Goal: Task Accomplishment & Management: Manage account settings

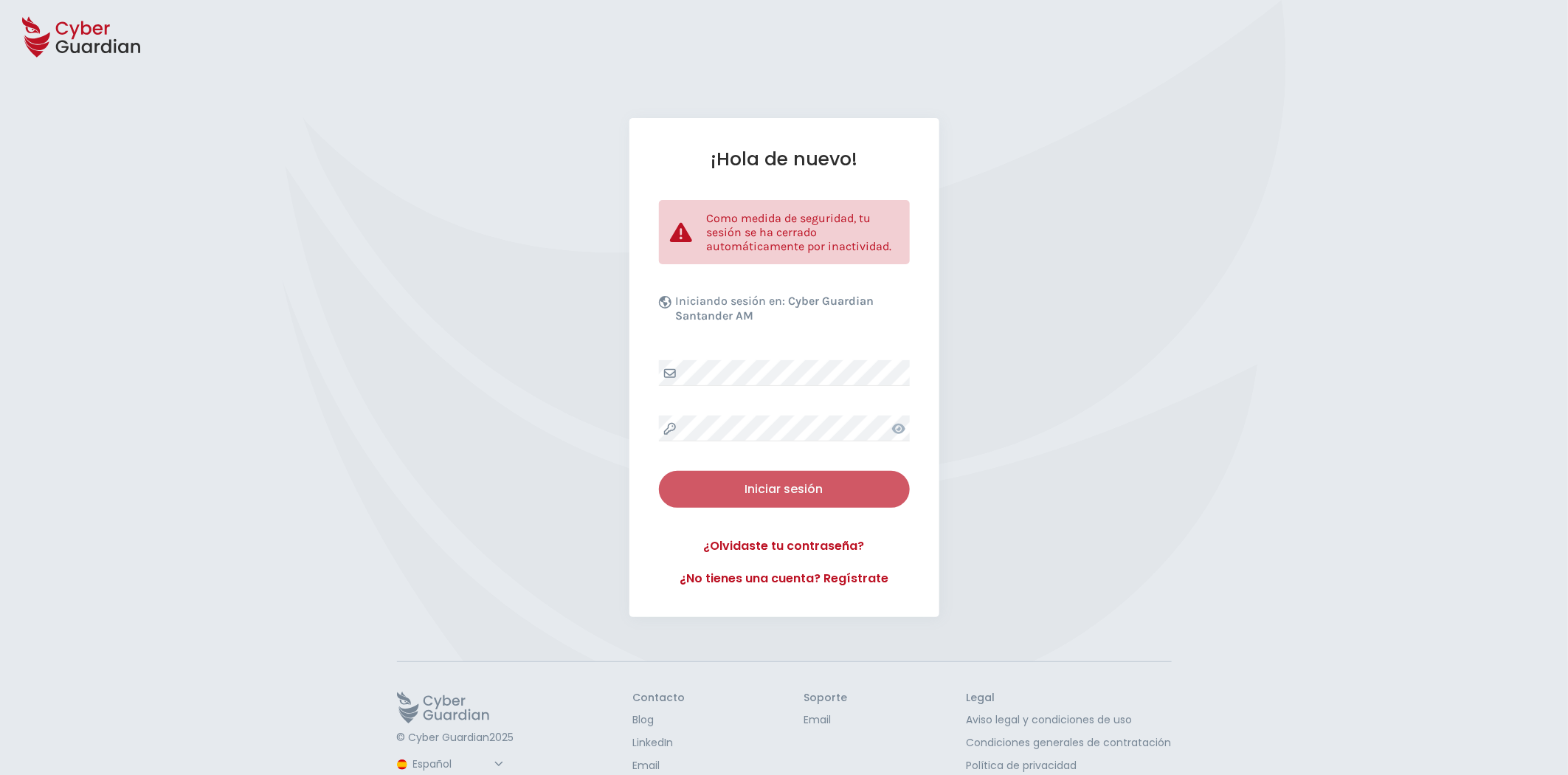
click at [822, 485] on div "Iniciar sesión" at bounding box center [784, 489] width 229 height 18
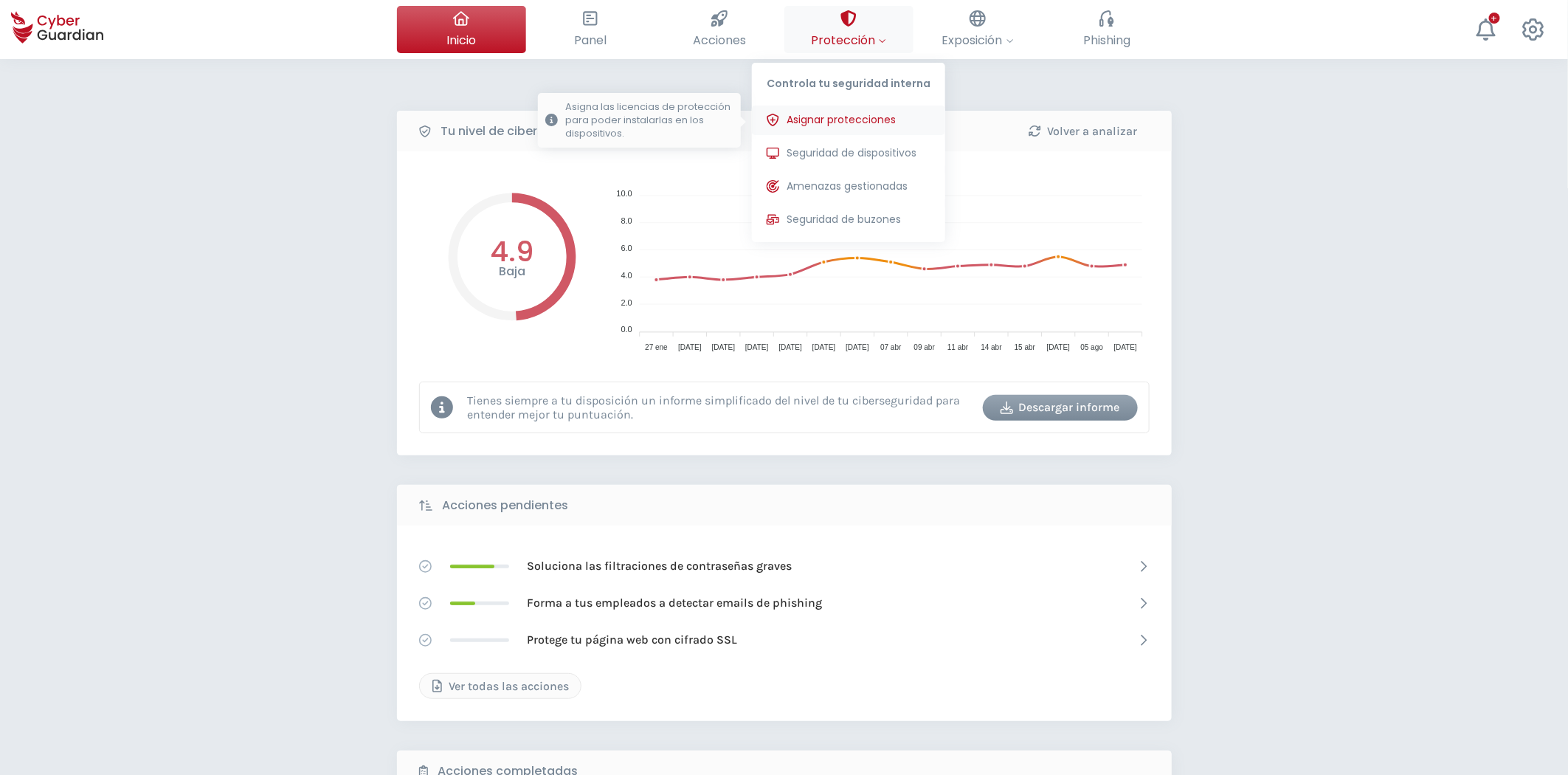
click at [852, 120] on span "Asignar protecciones" at bounding box center [841, 120] width 109 height 16
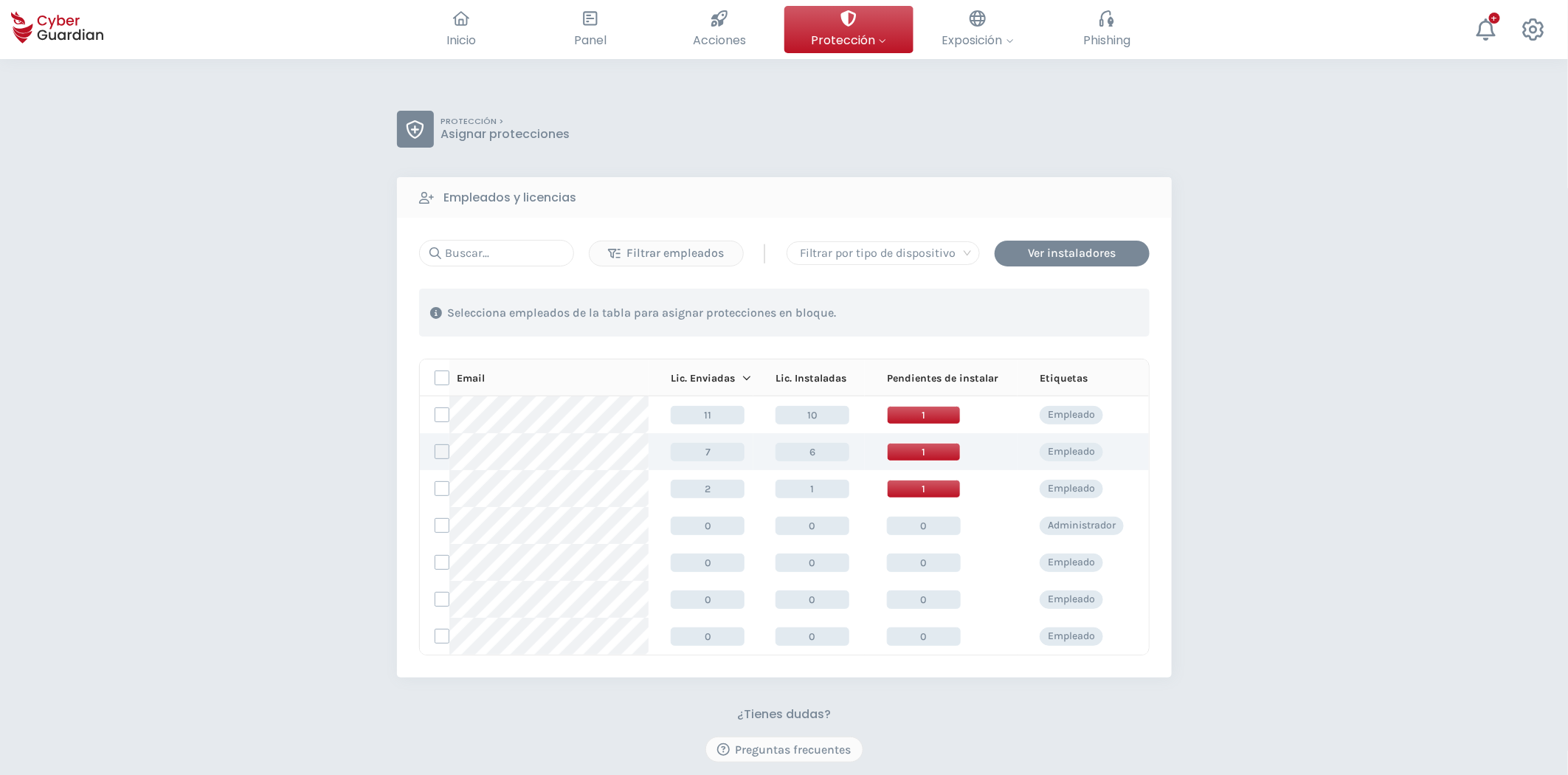
click at [435, 455] on label at bounding box center [442, 451] width 15 height 15
click at [436, 455] on input "checkbox" at bounding box center [436, 451] width 0 height 13
click at [1046, 315] on div "Asignar protecciones" at bounding box center [1060, 312] width 133 height 18
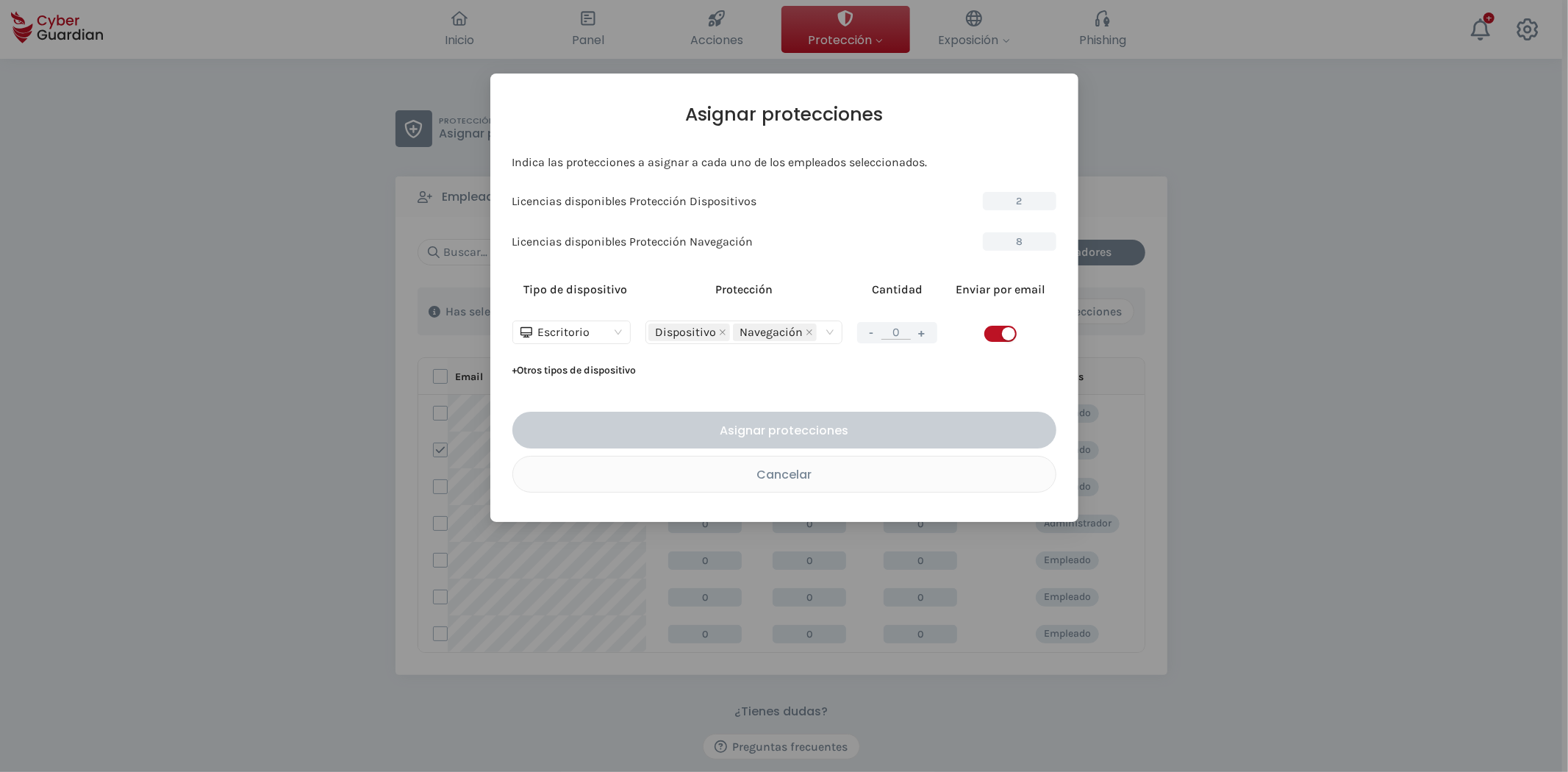
click at [619, 336] on span "Escritorio" at bounding box center [571, 332] width 103 height 22
click at [590, 385] on div "Servidor" at bounding box center [571, 384] width 95 height 16
click at [915, 332] on button "+" at bounding box center [921, 333] width 18 height 19
type input "1"
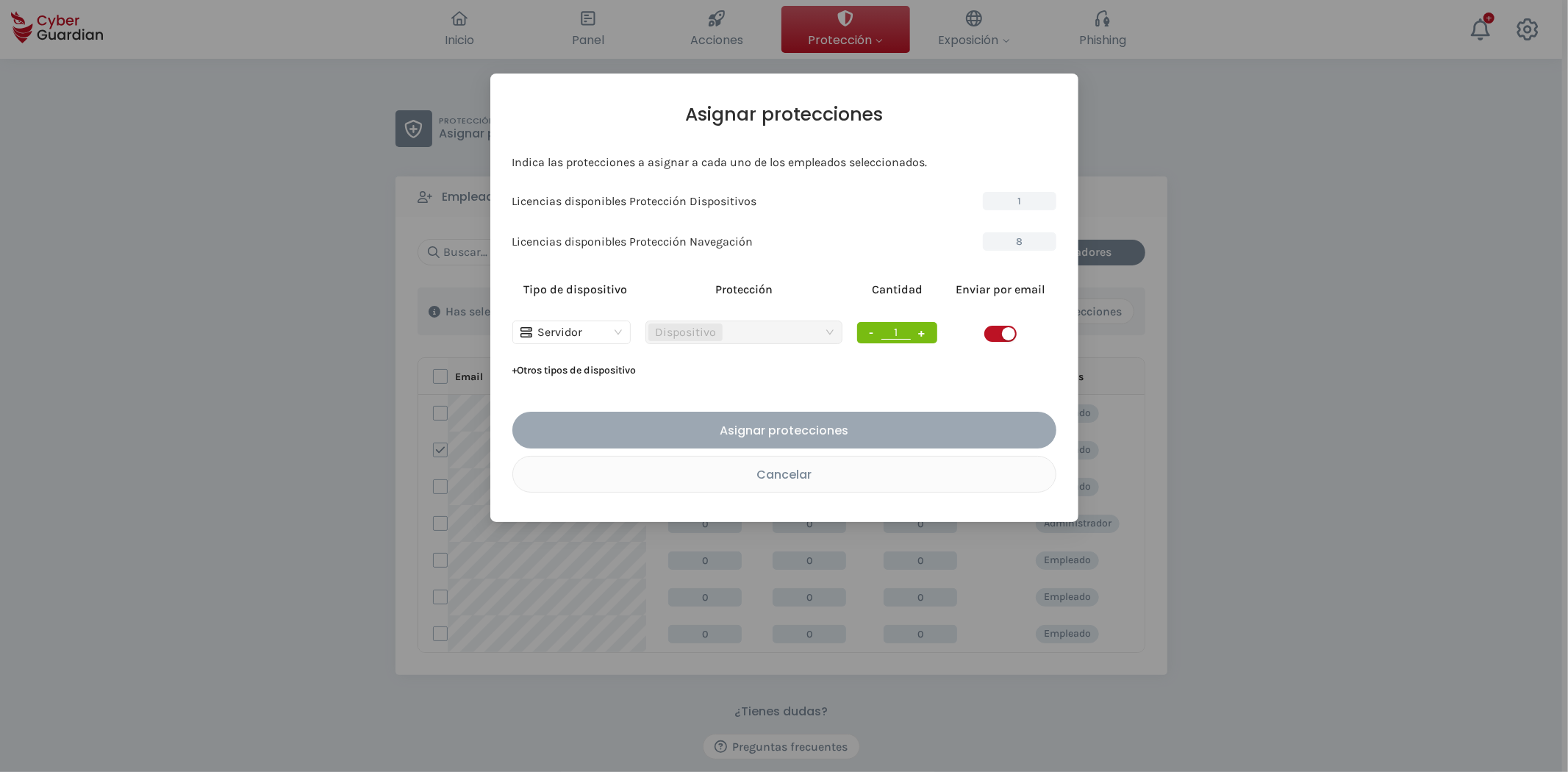
click at [798, 437] on div "Asignar protecciones" at bounding box center [784, 431] width 522 height 19
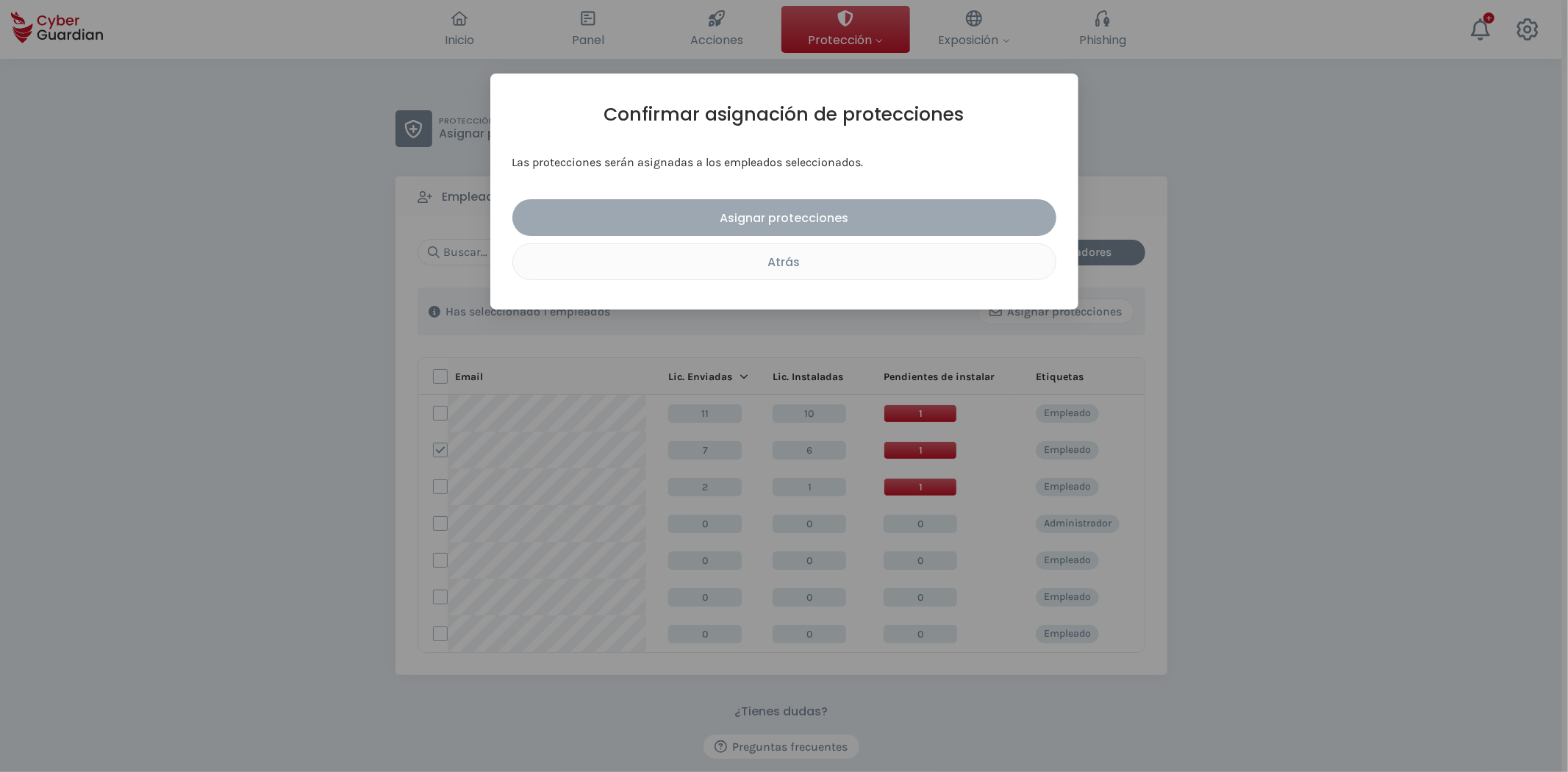
click at [819, 218] on div "Asignar protecciones" at bounding box center [784, 218] width 522 height 19
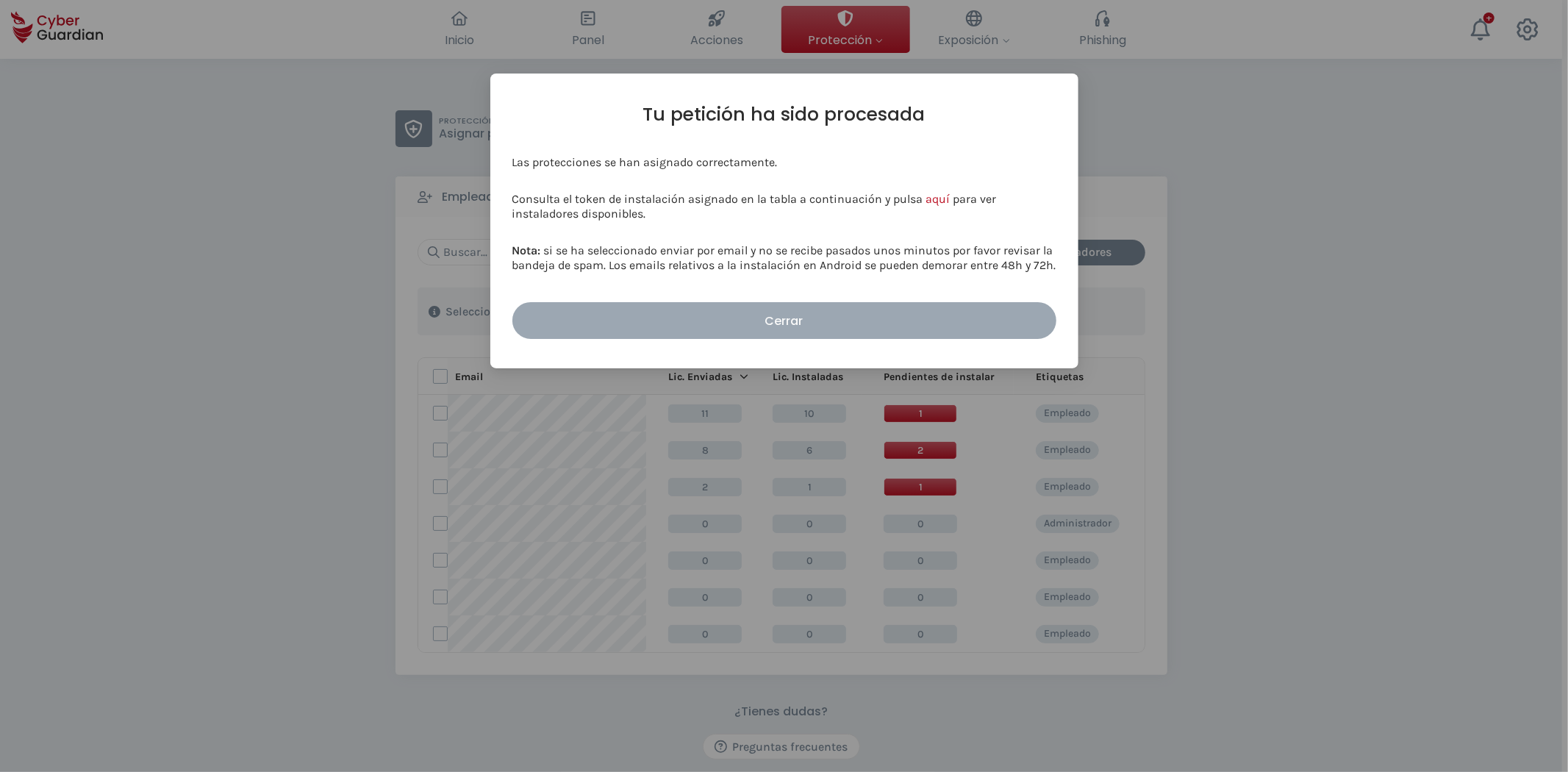
click at [745, 319] on div "Cerrar" at bounding box center [784, 321] width 522 height 19
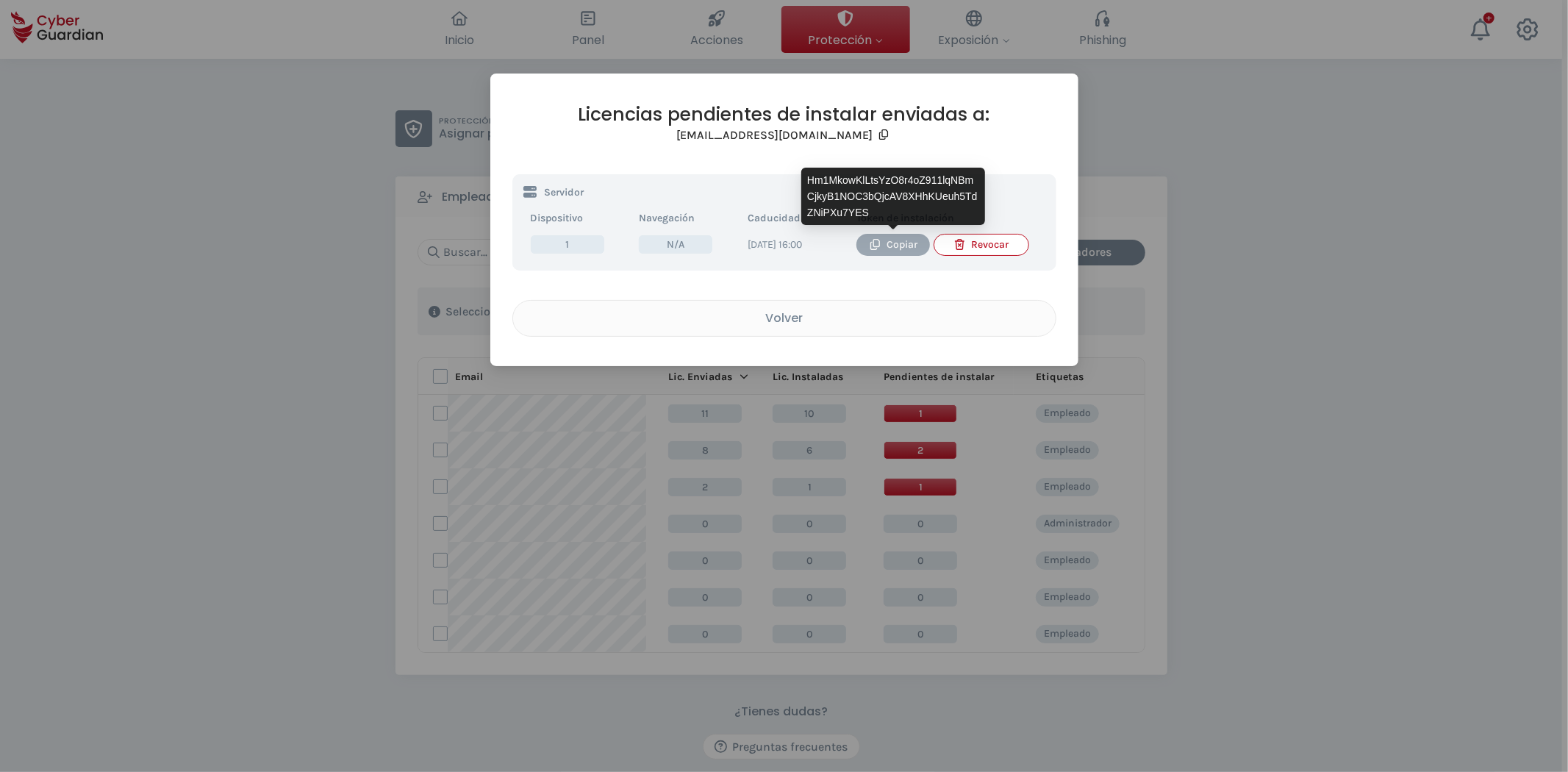
click at [890, 237] on div "Copiar" at bounding box center [892, 245] width 52 height 16
click at [909, 241] on div "Copiar" at bounding box center [892, 245] width 52 height 16
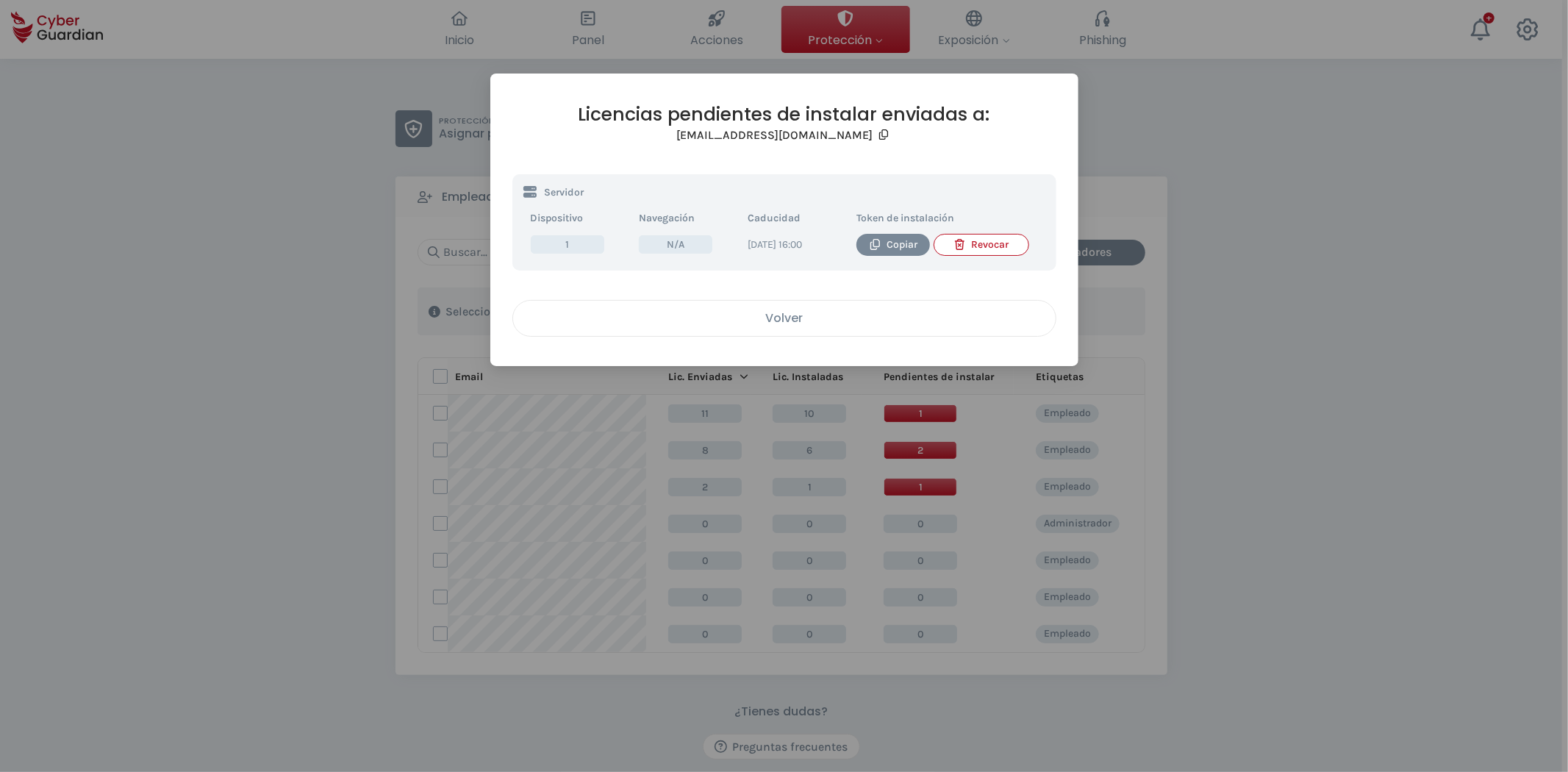
click at [808, 327] on div "Volver" at bounding box center [784, 318] width 520 height 19
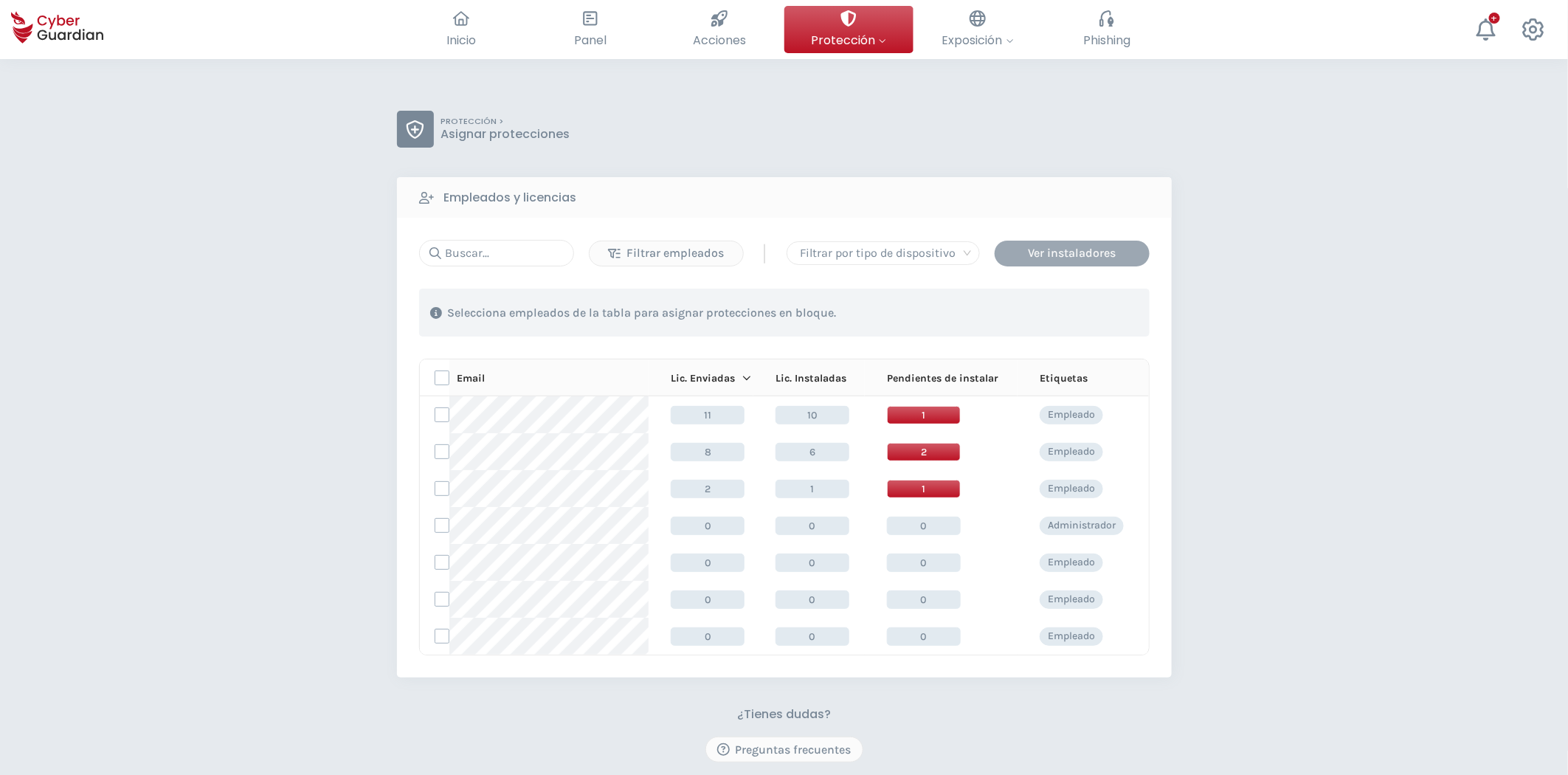
click at [1052, 255] on div "Ver instaladores" at bounding box center [1072, 253] width 133 height 18
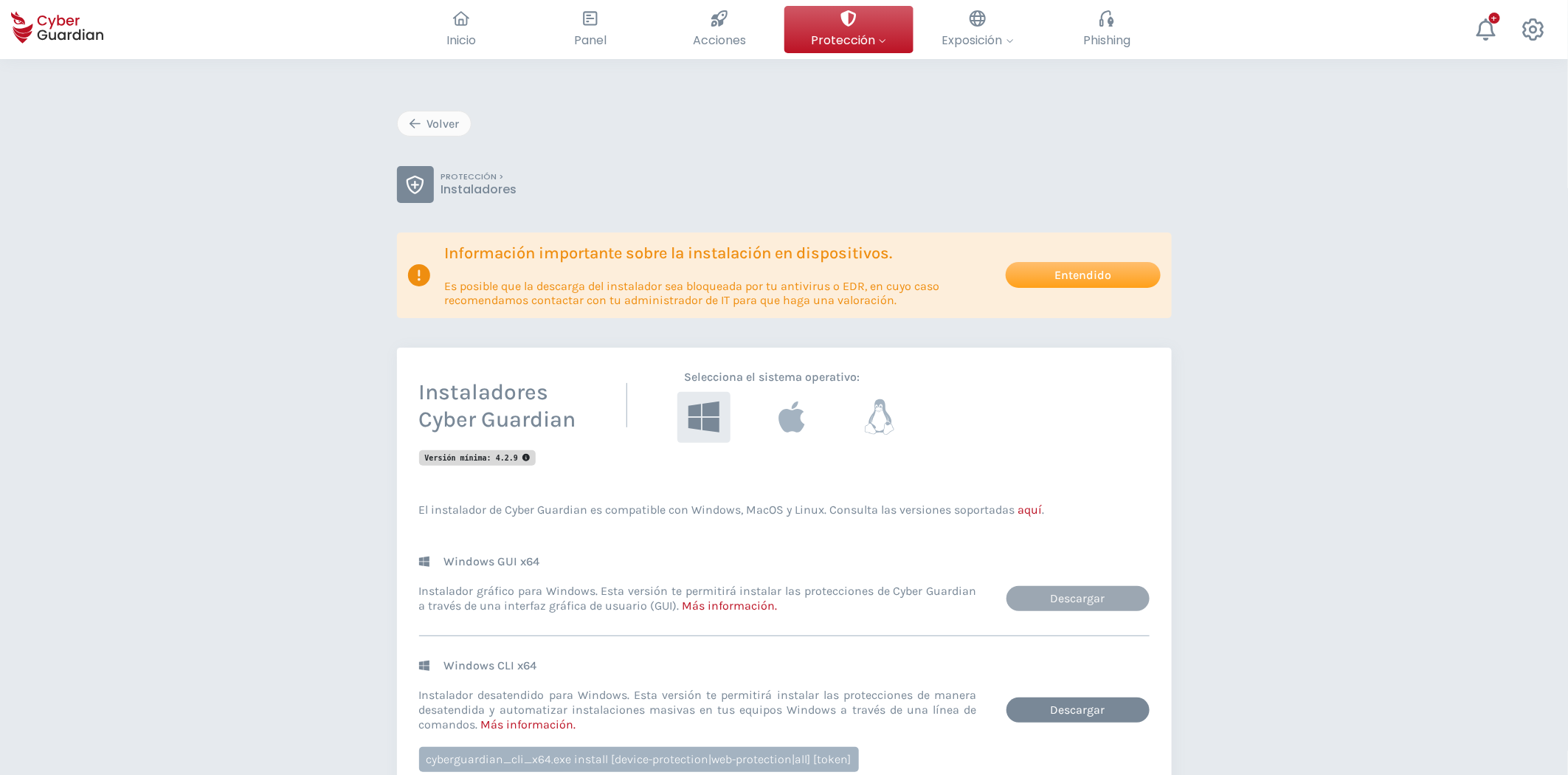
click at [1054, 601] on link "Descargar" at bounding box center [1078, 598] width 143 height 25
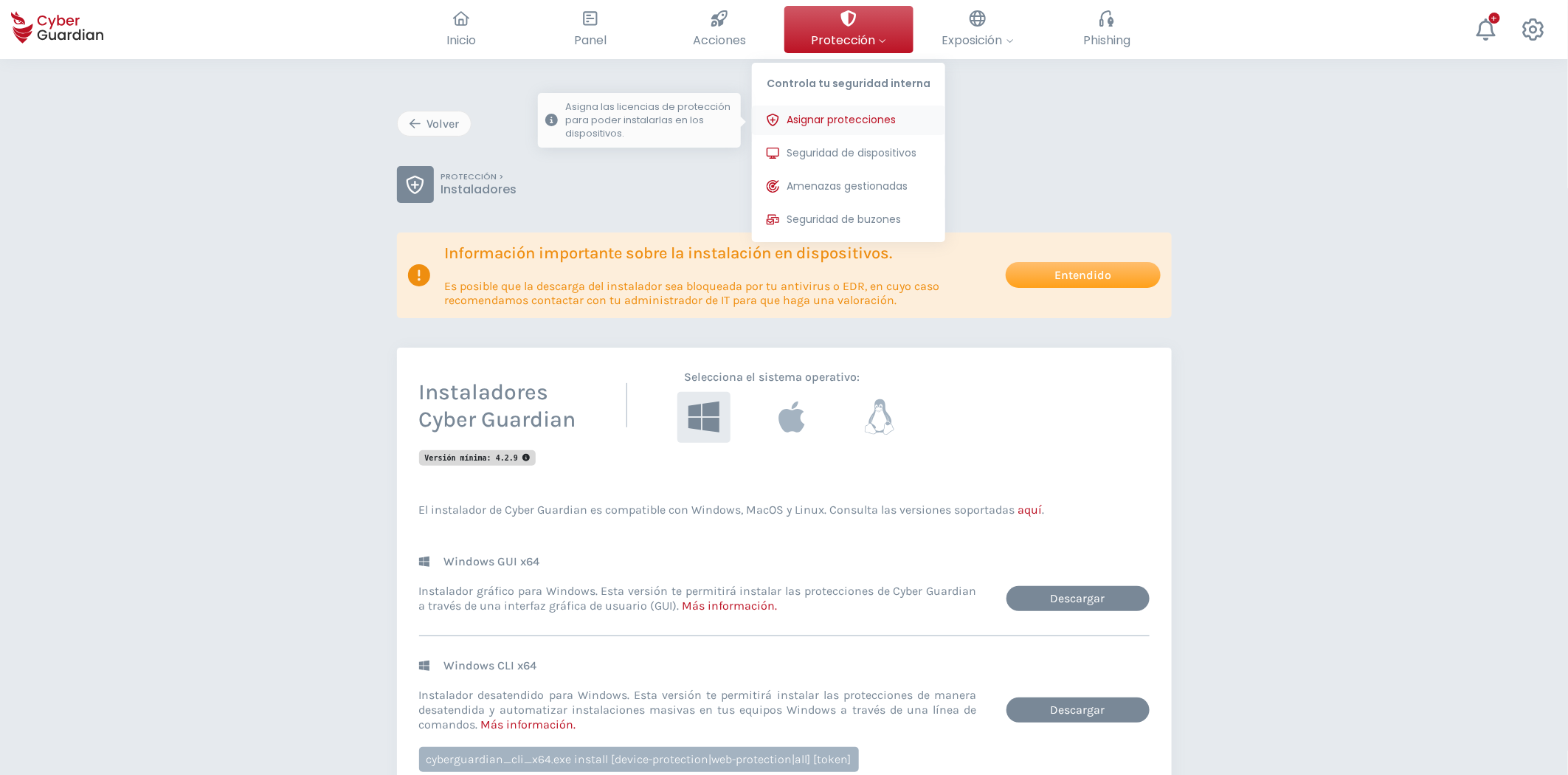
click at [875, 127] on span "Asignar protecciones" at bounding box center [841, 120] width 109 height 16
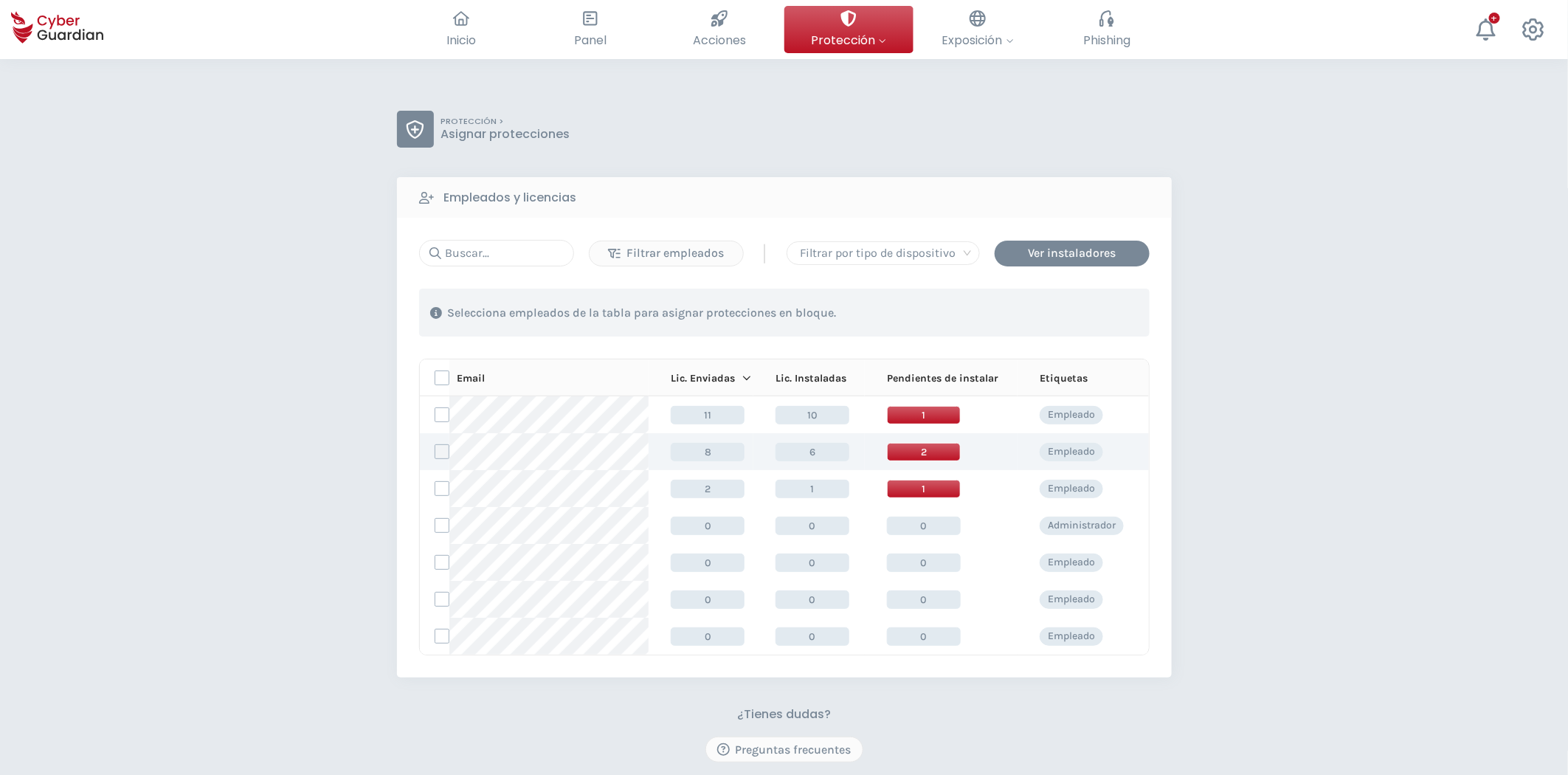
click at [438, 454] on label at bounding box center [442, 451] width 15 height 15
click at [436, 454] on input "checkbox" at bounding box center [436, 451] width 0 height 13
click at [1085, 318] on div "Asignar protecciones" at bounding box center [1060, 312] width 133 height 18
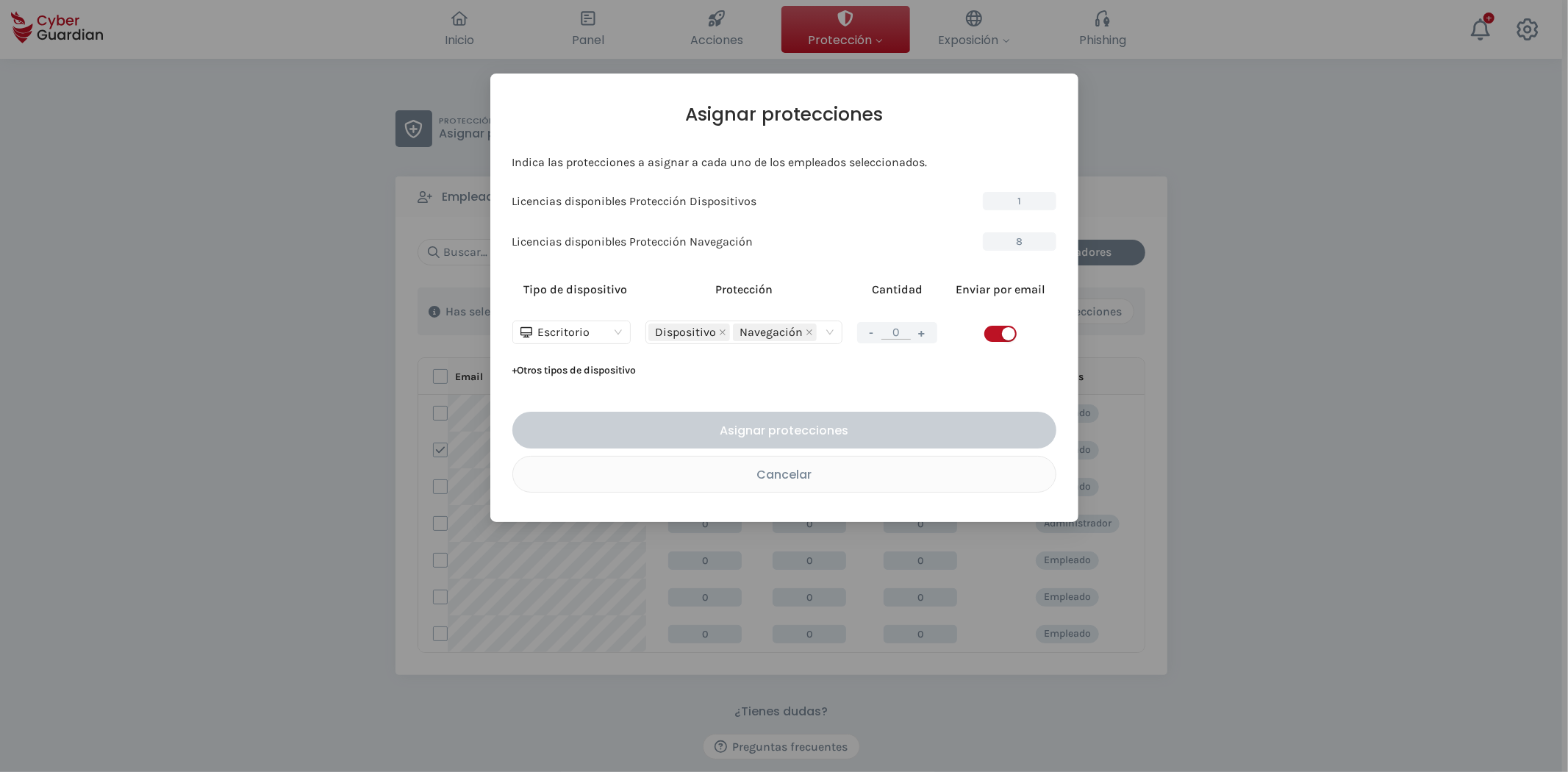
click at [927, 332] on button "+" at bounding box center [921, 333] width 18 height 19
type input "1"
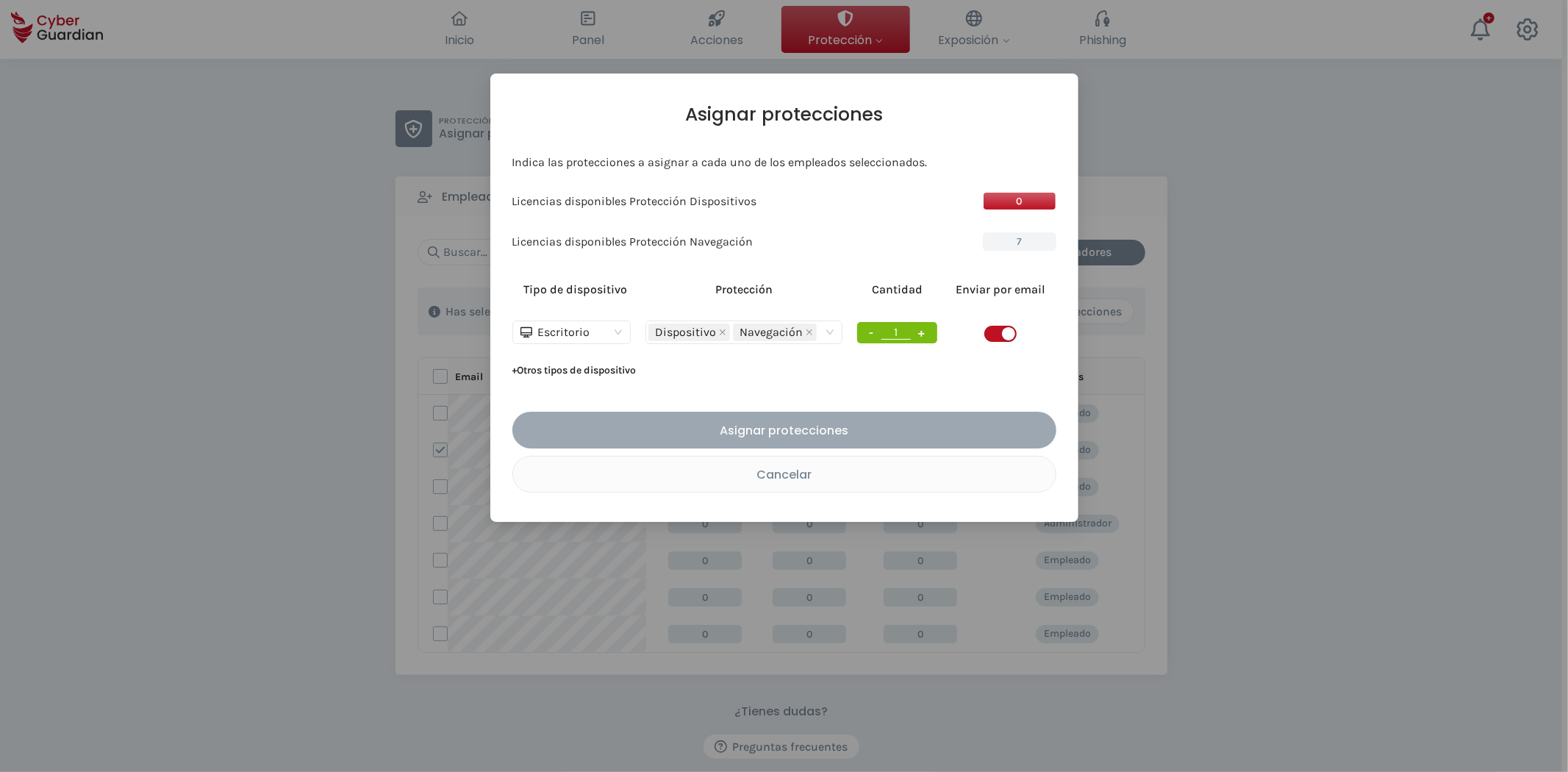
click at [825, 434] on div "Asignar protecciones" at bounding box center [784, 431] width 522 height 19
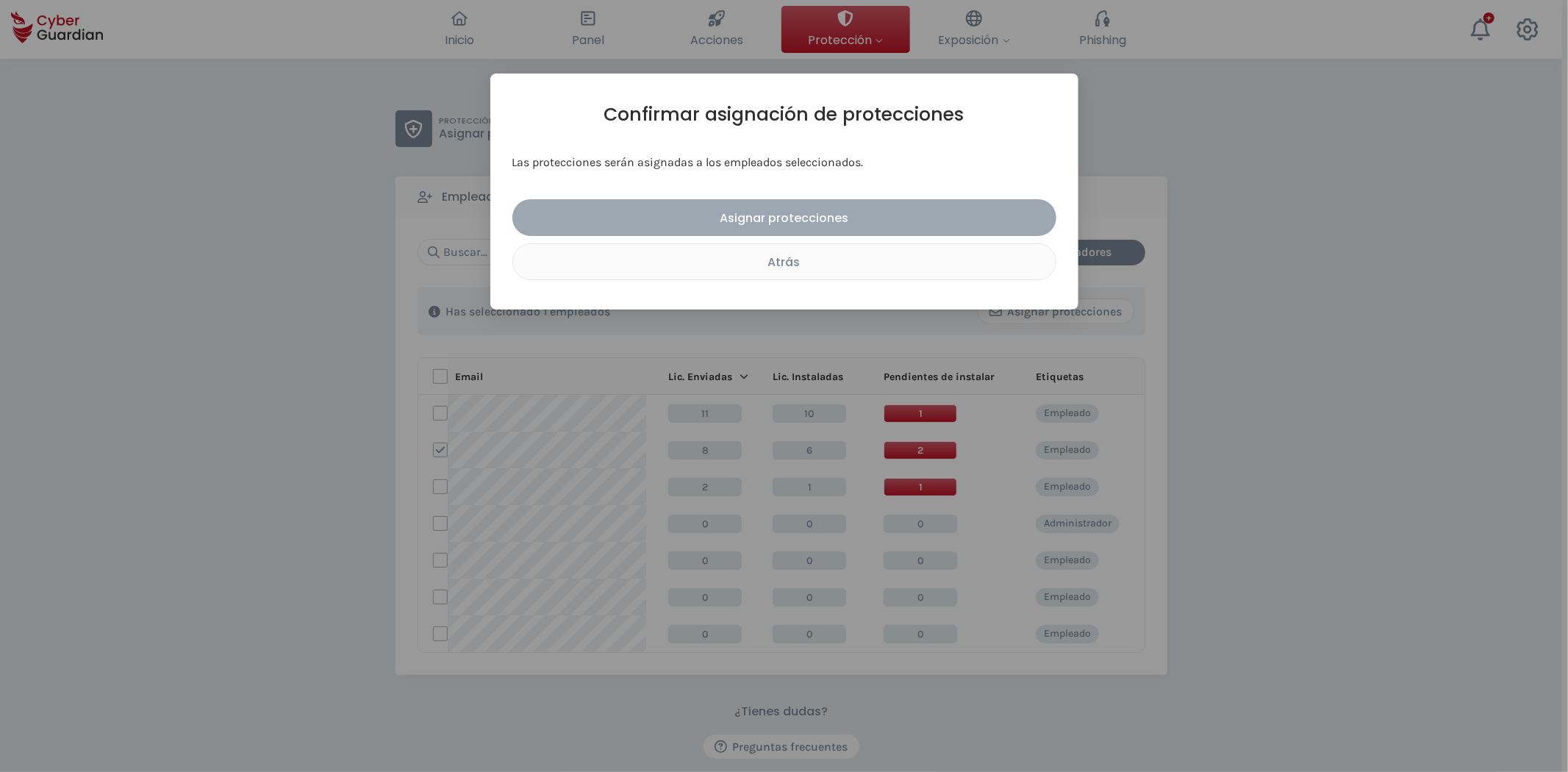
click at [797, 216] on div "Asignar protecciones" at bounding box center [784, 218] width 522 height 19
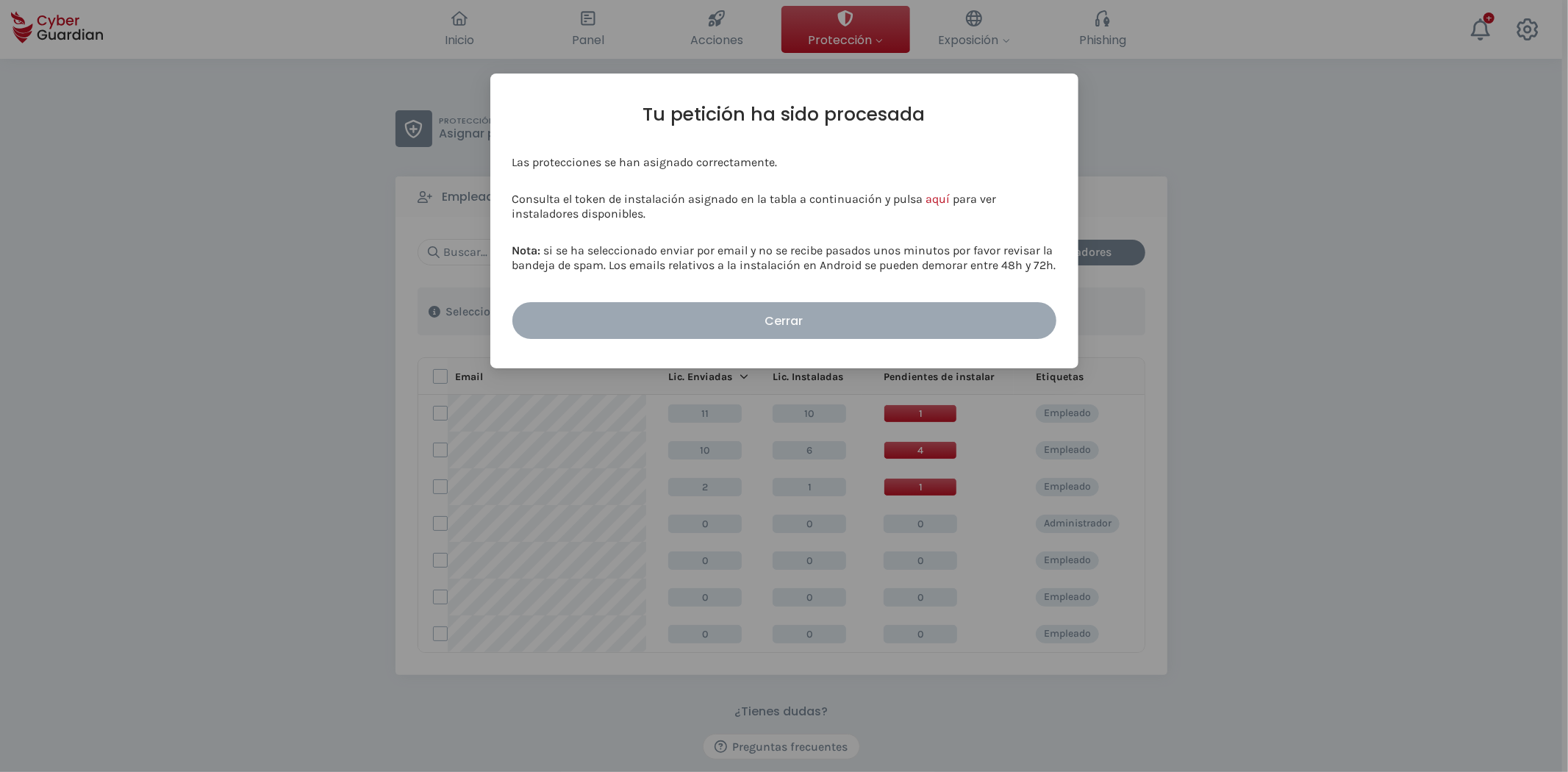
click at [737, 317] on div "Cerrar" at bounding box center [784, 321] width 522 height 19
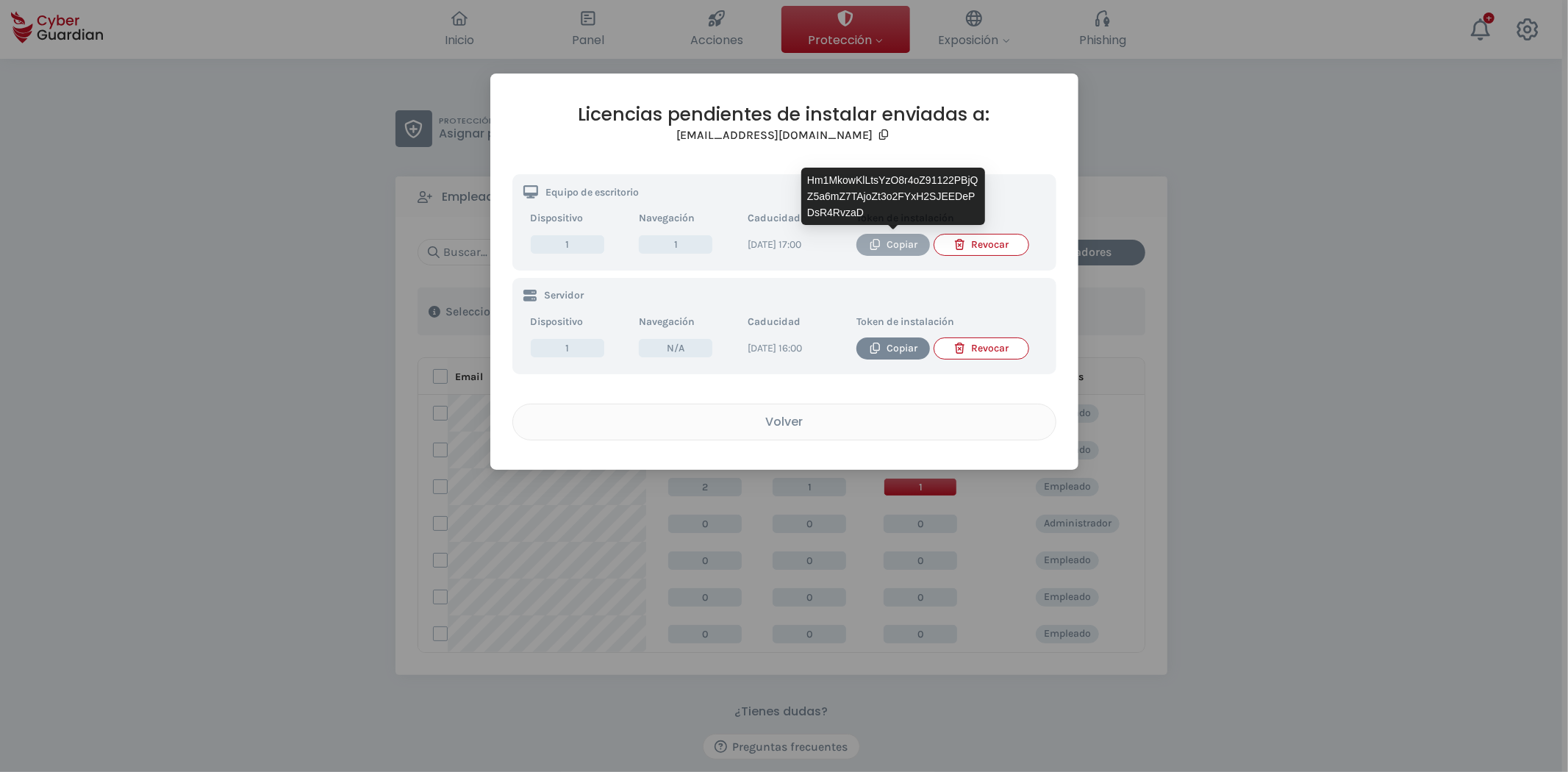
click at [873, 248] on icon "button" at bounding box center [875, 244] width 11 height 11
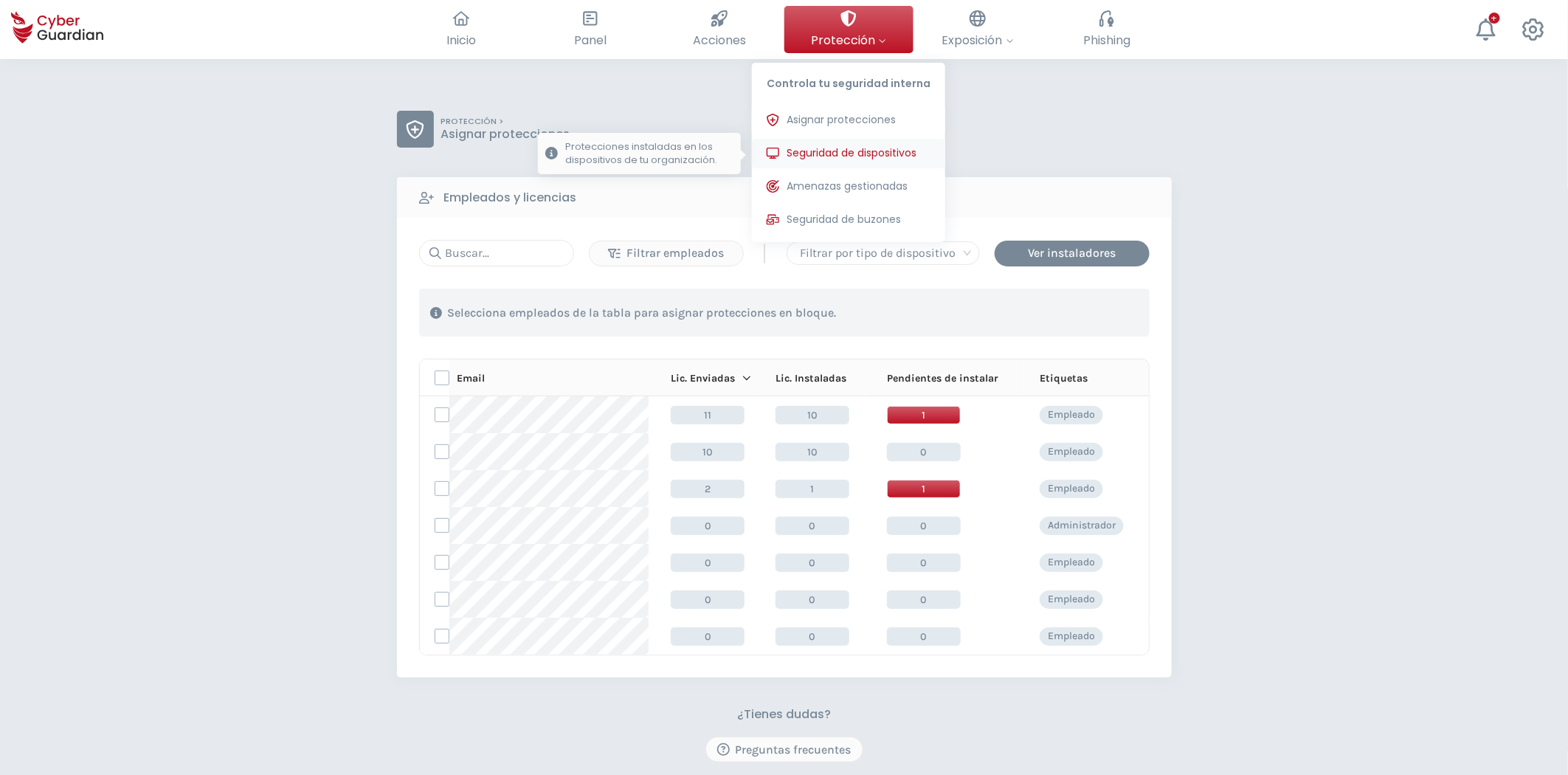
click at [876, 152] on span "Seguridad de dispositivos" at bounding box center [852, 153] width 130 height 16
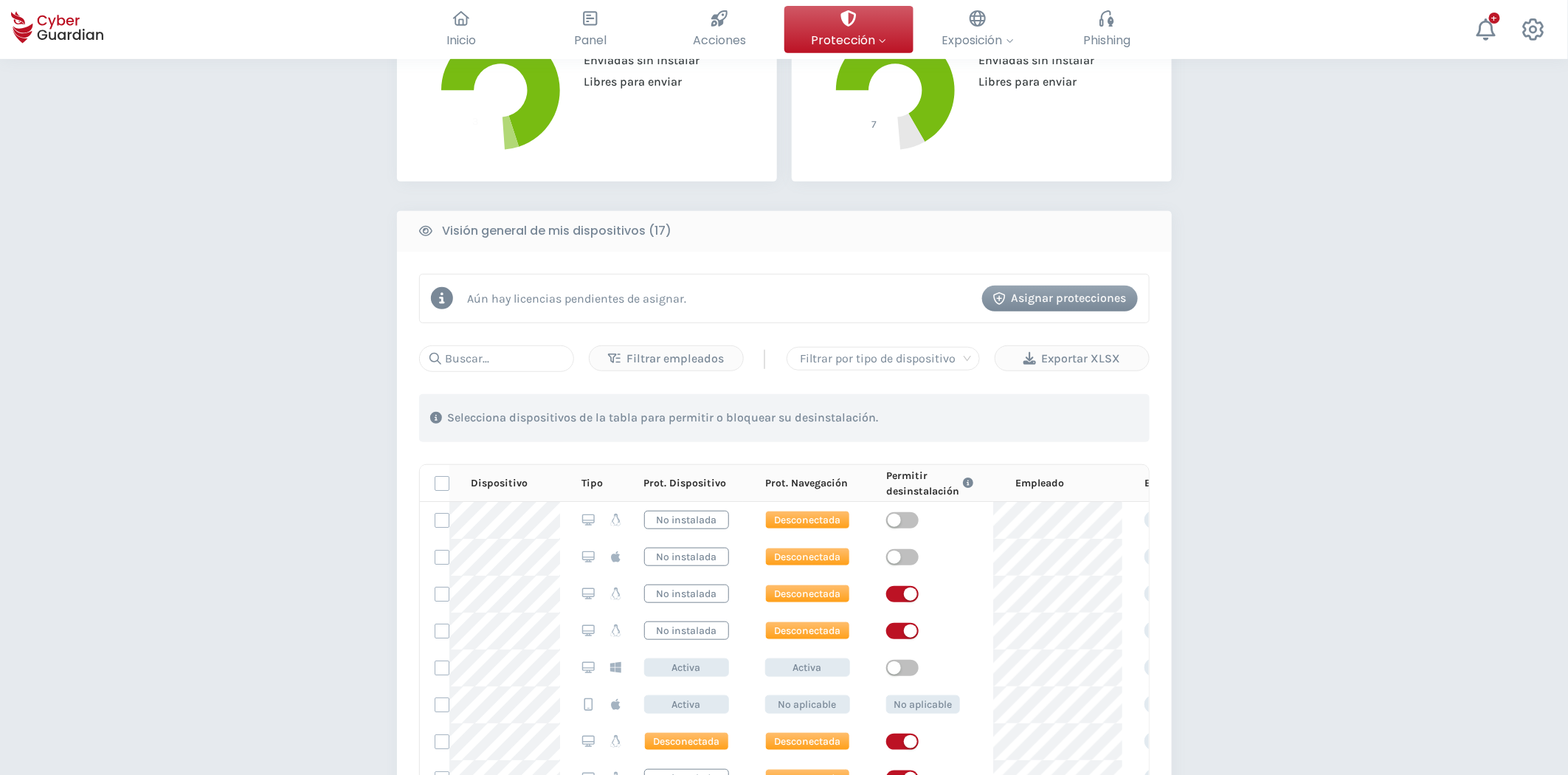
scroll to position [328, 0]
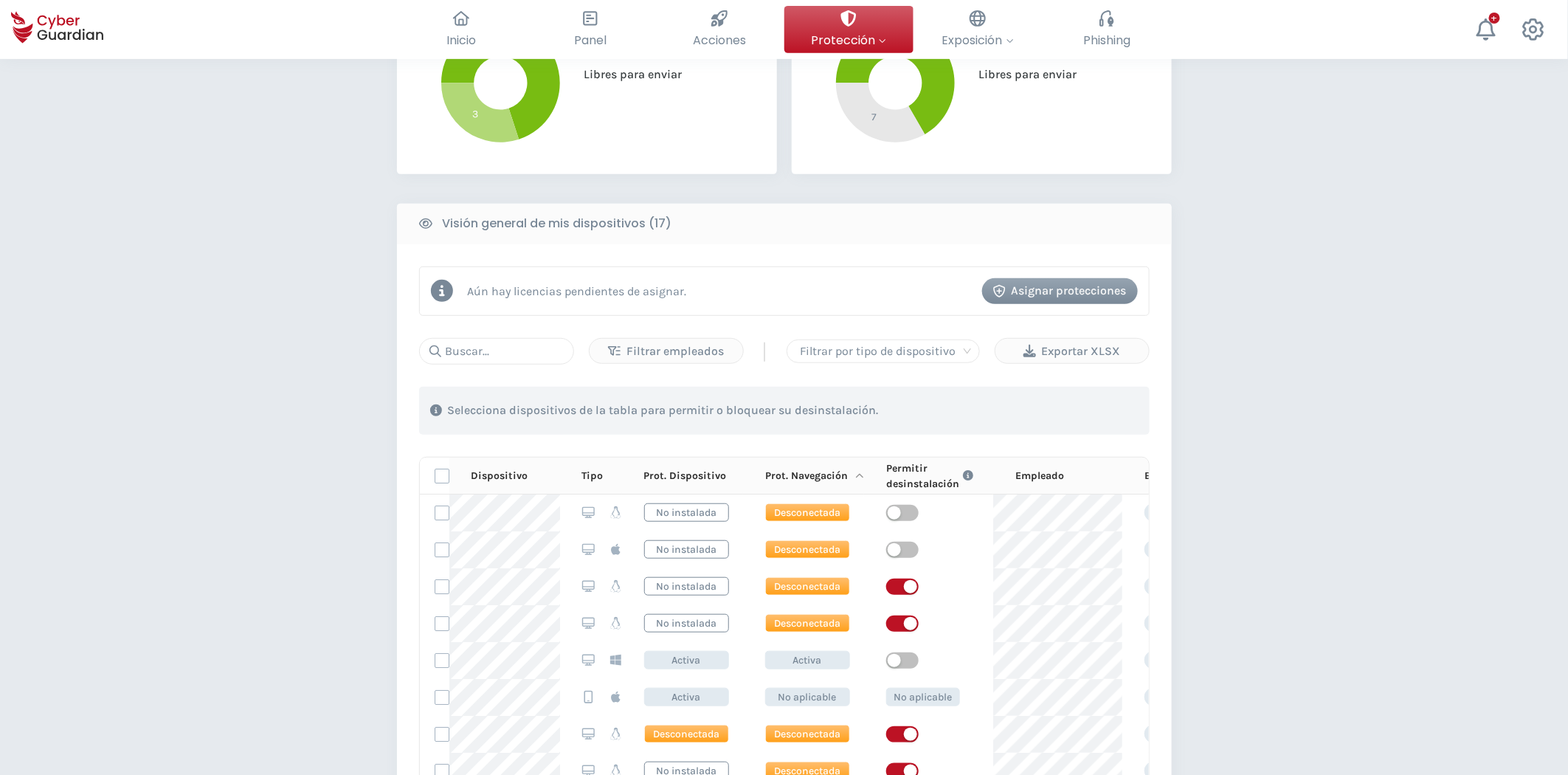
click at [859, 477] on icon at bounding box center [859, 475] width 9 height 10
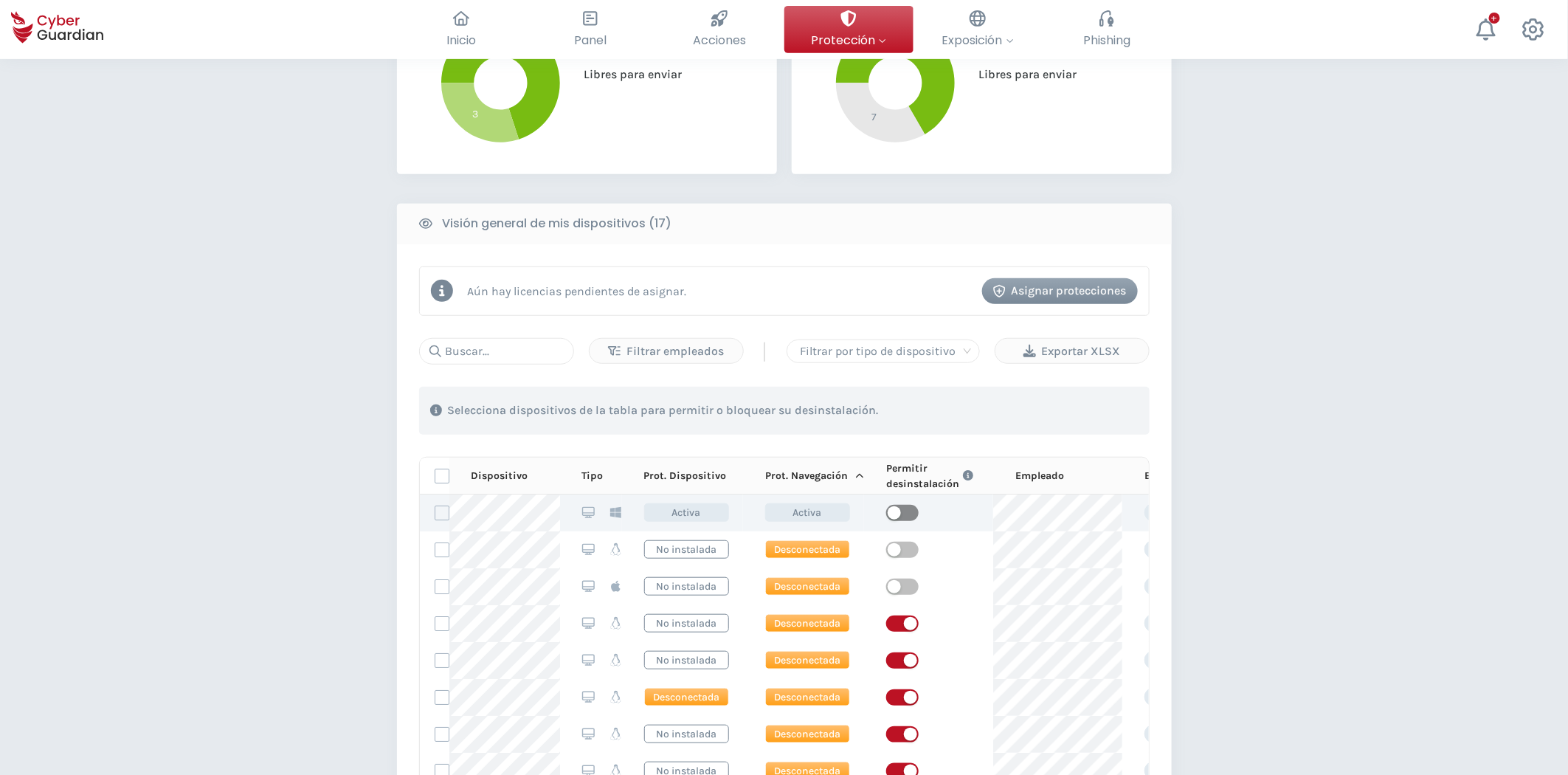
click at [905, 511] on span "button" at bounding box center [902, 512] width 33 height 16
